Goal: Transaction & Acquisition: Purchase product/service

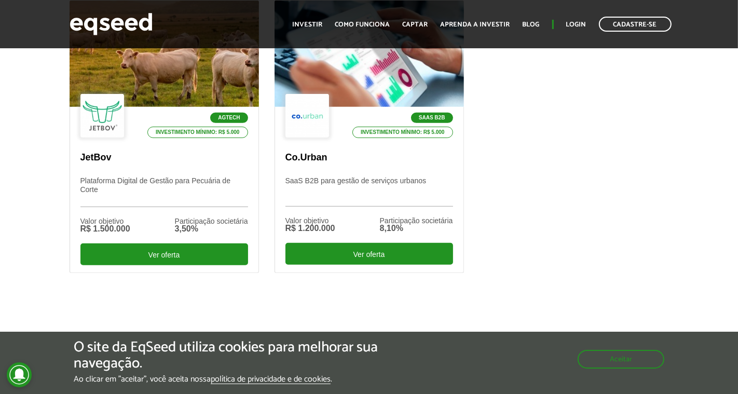
scroll to position [372, 0]
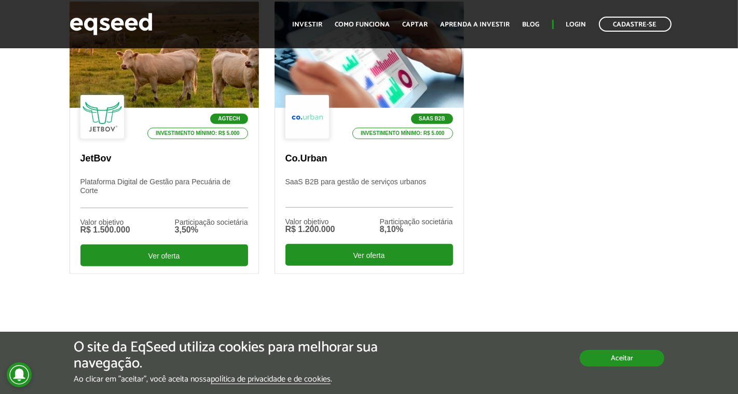
click at [606, 366] on button "Aceitar" at bounding box center [622, 358] width 85 height 17
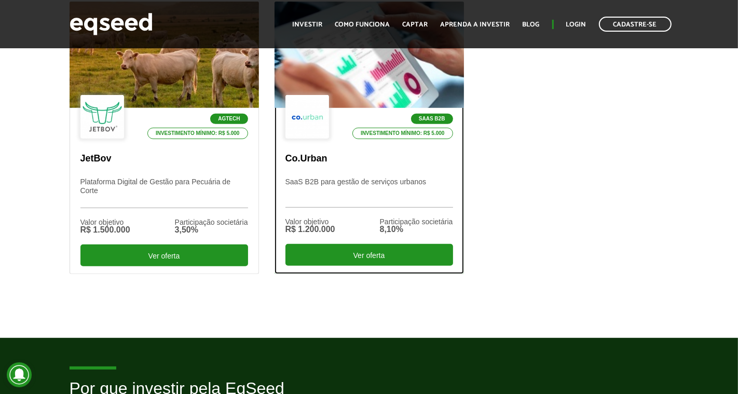
click at [368, 166] on div "SaaS B2B Investimento mínimo: R$ 5.000 Co.Urban SaaS B2B para gestão de serviço…" at bounding box center [369, 191] width 188 height 166
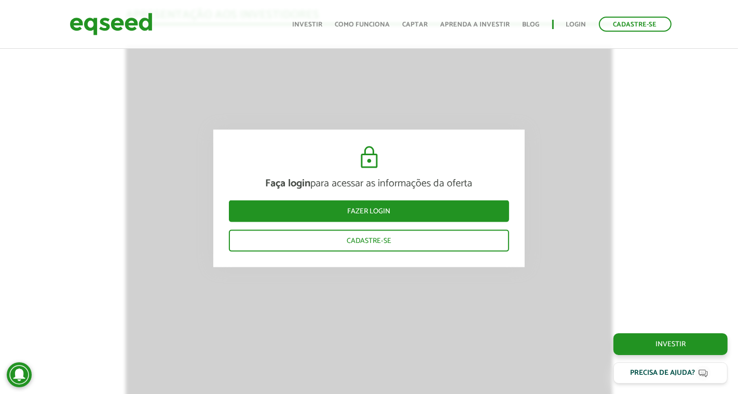
scroll to position [1259, 0]
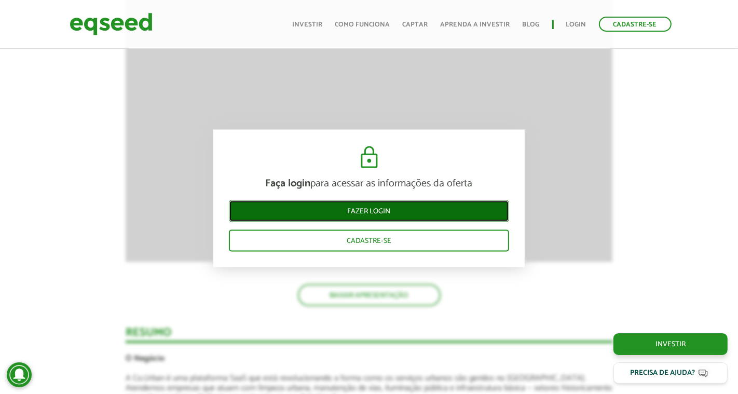
click at [328, 208] on link "Fazer login" at bounding box center [369, 211] width 280 height 22
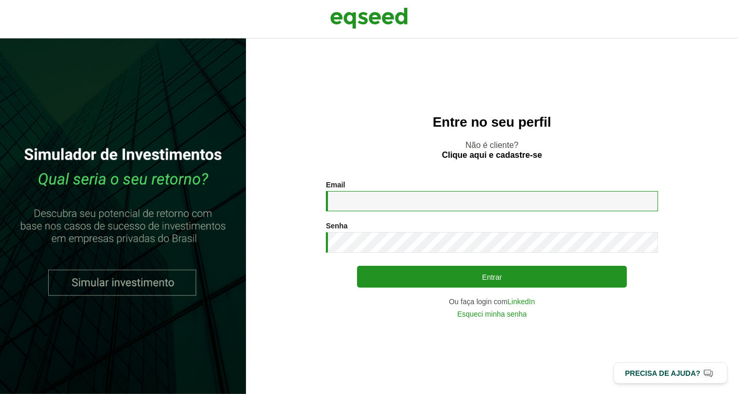
click at [358, 201] on input "Email *" at bounding box center [492, 201] width 332 height 20
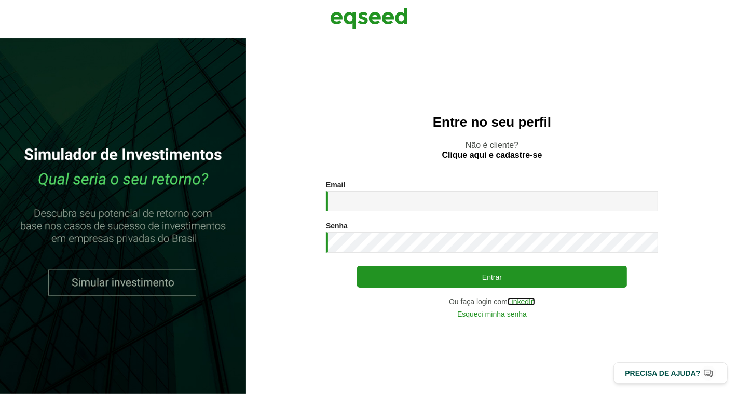
click at [530, 303] on link "LinkedIn" at bounding box center [522, 301] width 28 height 7
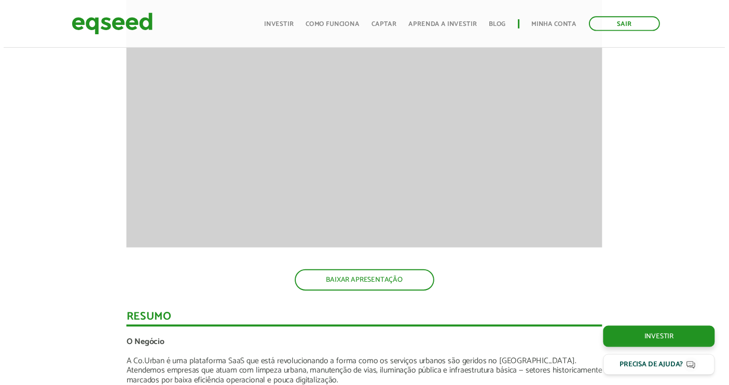
scroll to position [1131, 0]
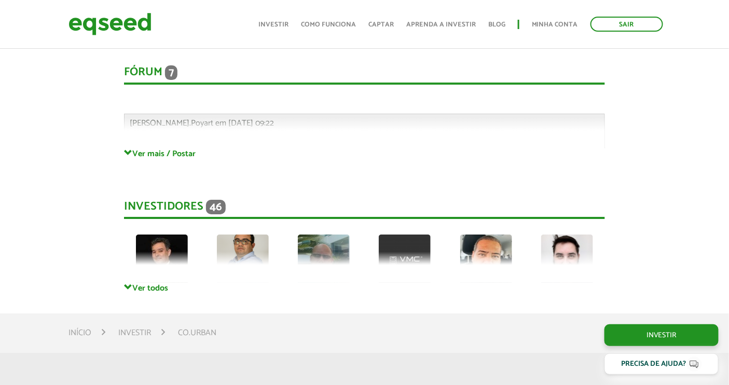
scroll to position [2447, 0]
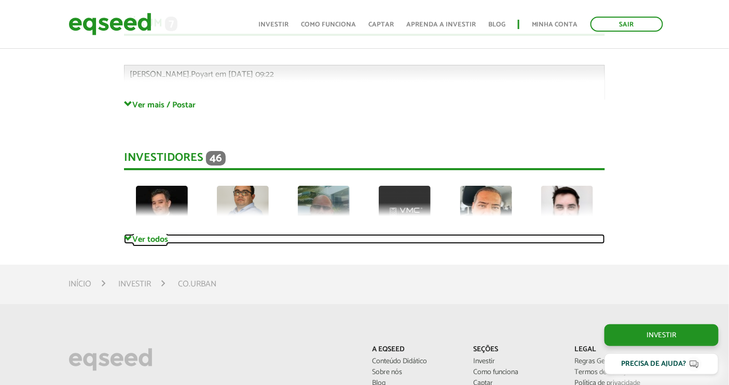
click at [132, 242] on link "Ver todos" at bounding box center [364, 239] width 481 height 10
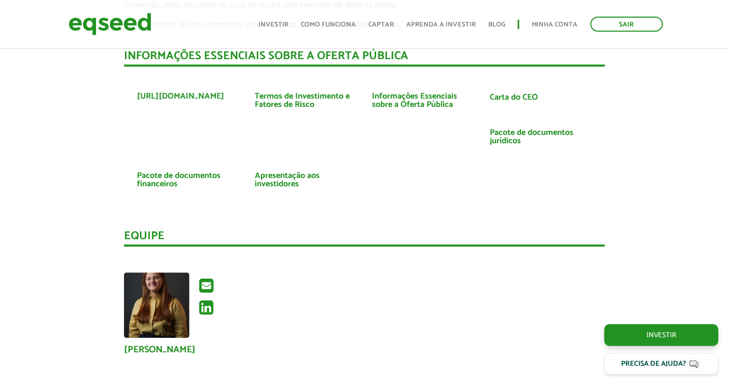
scroll to position [1956, 0]
